Goal: Task Accomplishment & Management: Use online tool/utility

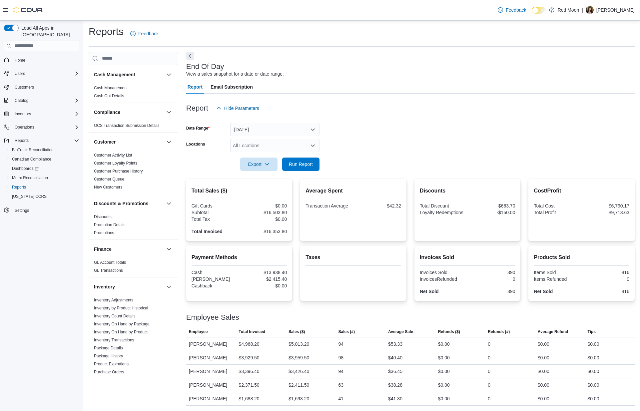
scroll to position [364, 0]
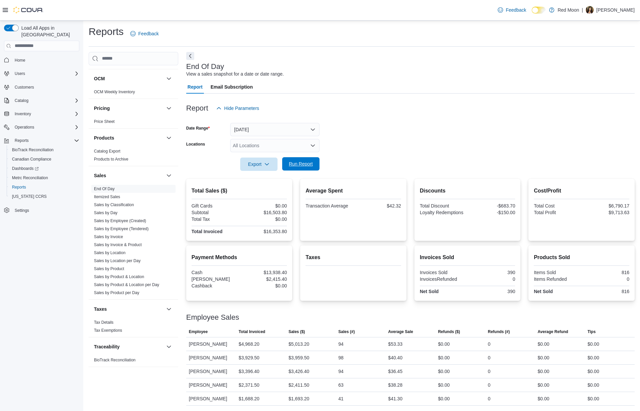
click at [294, 157] on span "Run Report" at bounding box center [300, 163] width 29 height 13
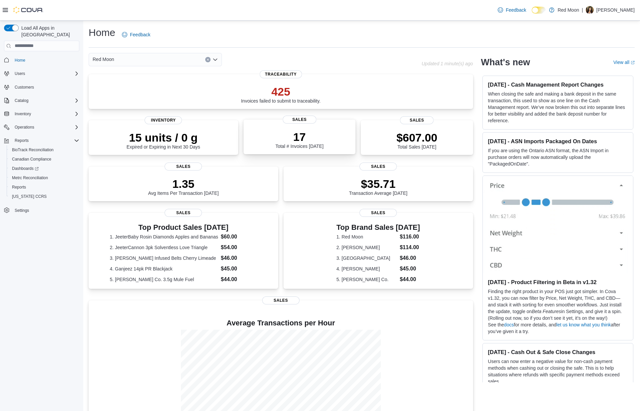
click at [280, 130] on div "17 Total # Invoices Today" at bounding box center [299, 138] width 101 height 21
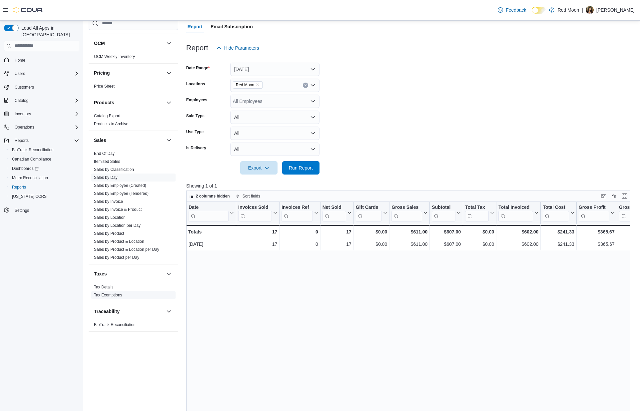
scroll to position [175, 0]
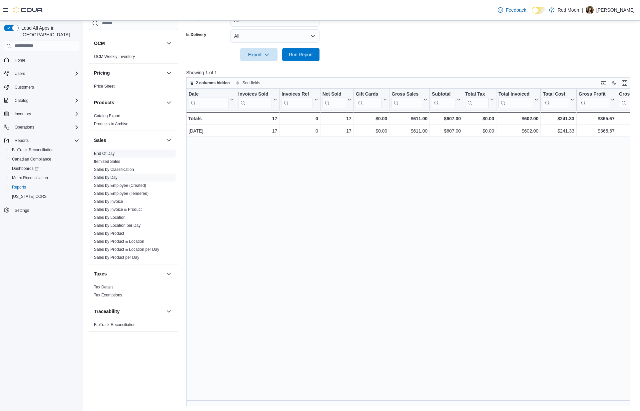
click at [102, 153] on link "End Of Day" at bounding box center [104, 153] width 21 height 5
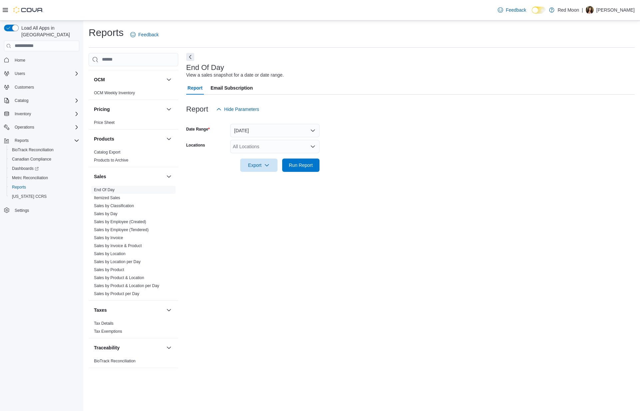
click at [255, 135] on button "[DATE]" at bounding box center [274, 130] width 89 height 13
click at [258, 172] on span "[DATE]" at bounding box center [279, 170] width 76 height 8
click at [299, 169] on span "Run Report" at bounding box center [300, 164] width 29 height 13
